Goal: Task Accomplishment & Management: Manage account settings

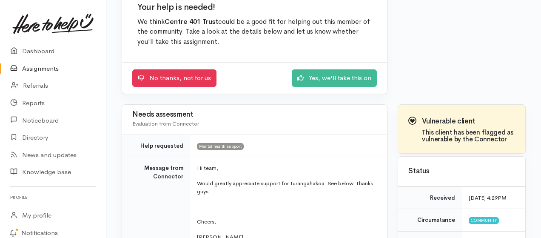
scroll to position [85, 0]
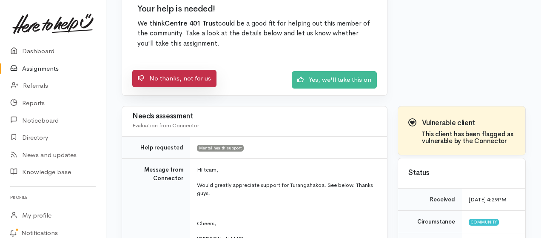
click at [176, 80] on link "No thanks, not for us" at bounding box center [174, 78] width 84 height 17
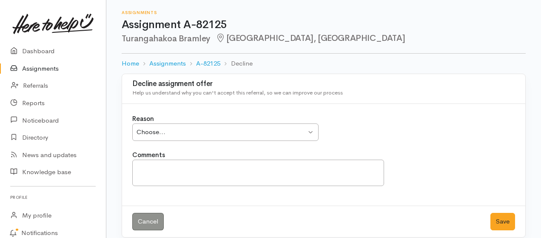
click at [37, 68] on link "Assignments" at bounding box center [53, 68] width 106 height 17
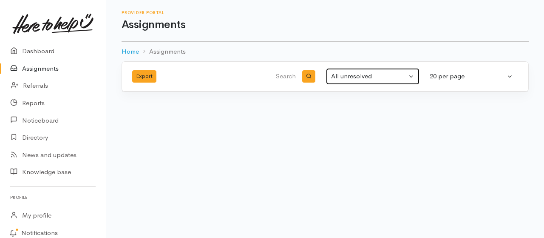
click at [402, 82] on button "All unresolved" at bounding box center [373, 76] width 94 height 17
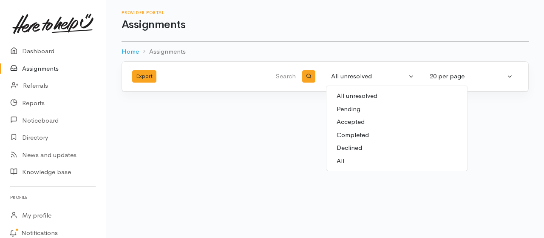
click at [352, 122] on span "Accepted" at bounding box center [351, 122] width 28 height 10
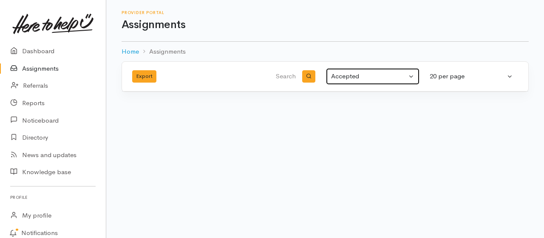
click at [371, 77] on div "Accepted" at bounding box center [369, 76] width 76 height 10
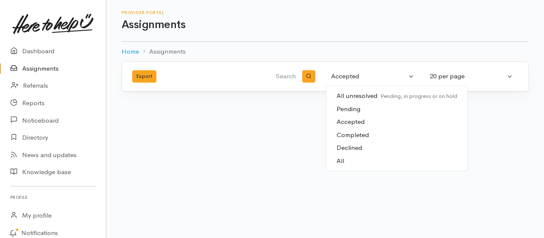
click at [370, 136] on link "Completed" at bounding box center [396, 134] width 141 height 13
select select "Completed"
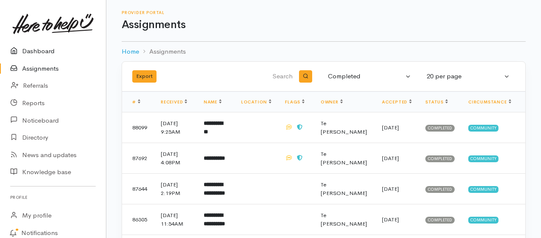
click at [50, 51] on link "Dashboard" at bounding box center [53, 51] width 106 height 17
